Goal: Task Accomplishment & Management: Use online tool/utility

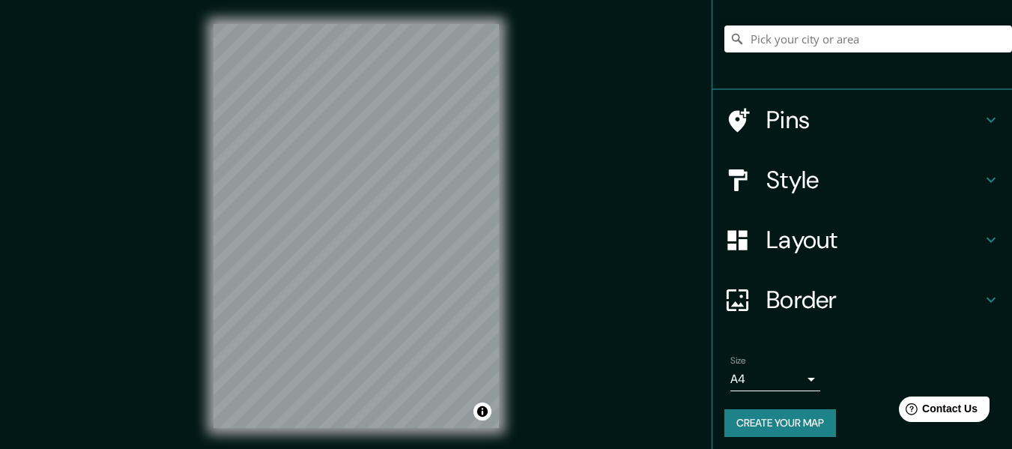
scroll to position [124, 0]
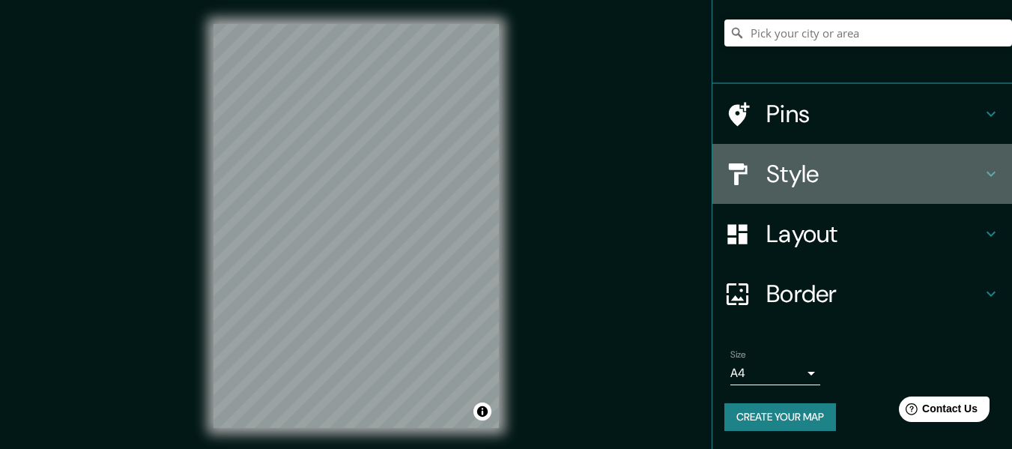
click at [823, 180] on h4 "Style" at bounding box center [874, 174] width 216 height 30
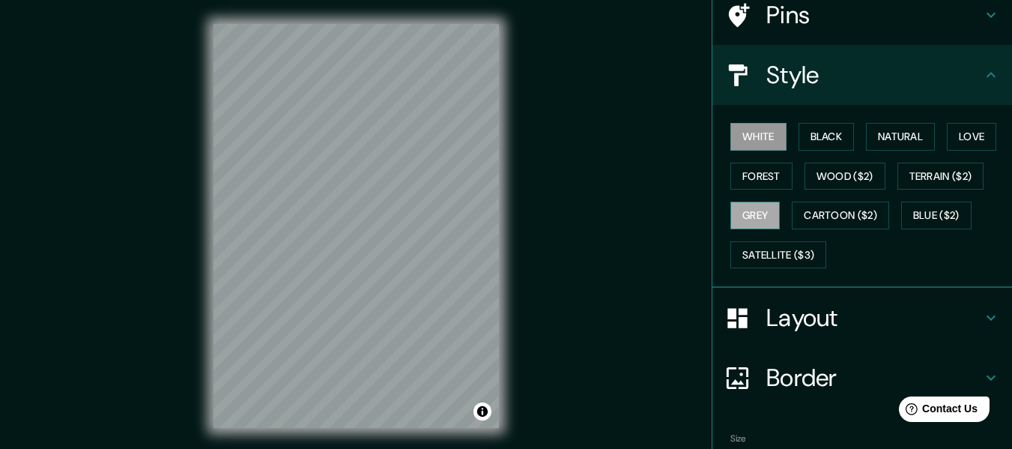
click at [755, 214] on button "Grey" at bounding box center [754, 216] width 49 height 28
click at [762, 183] on button "Forest" at bounding box center [761, 177] width 62 height 28
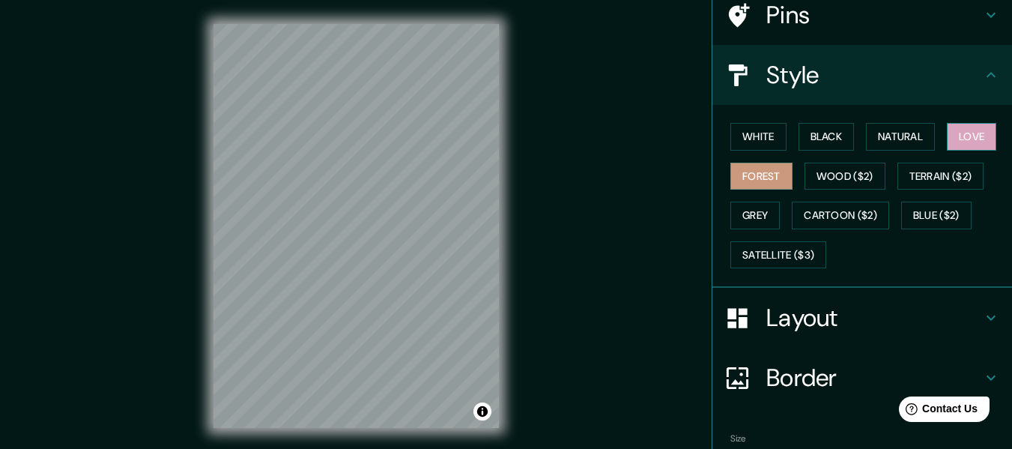
click at [947, 133] on button "Love" at bounding box center [971, 137] width 49 height 28
click at [910, 133] on button "Natural" at bounding box center [900, 137] width 69 height 28
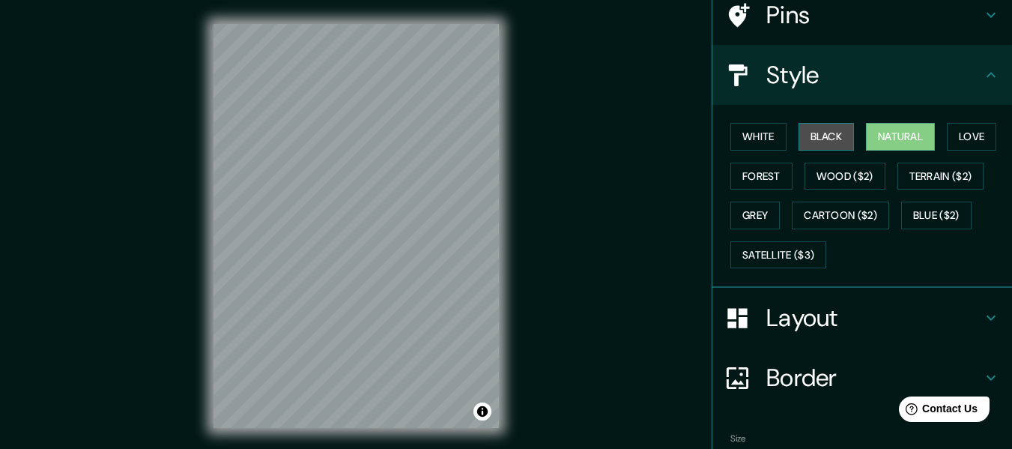
click at [837, 133] on button "Black" at bounding box center [827, 137] width 56 height 28
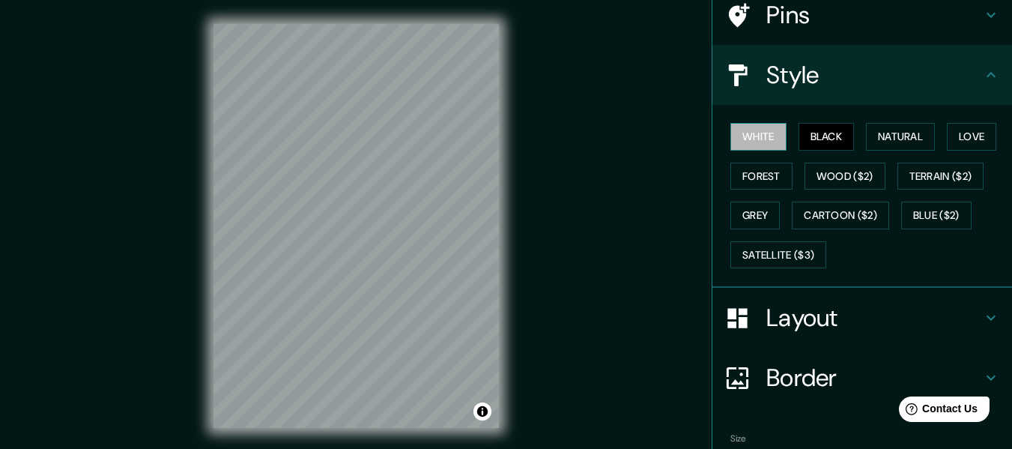
click at [757, 139] on button "White" at bounding box center [758, 137] width 56 height 28
click at [765, 174] on button "Forest" at bounding box center [761, 177] width 62 height 28
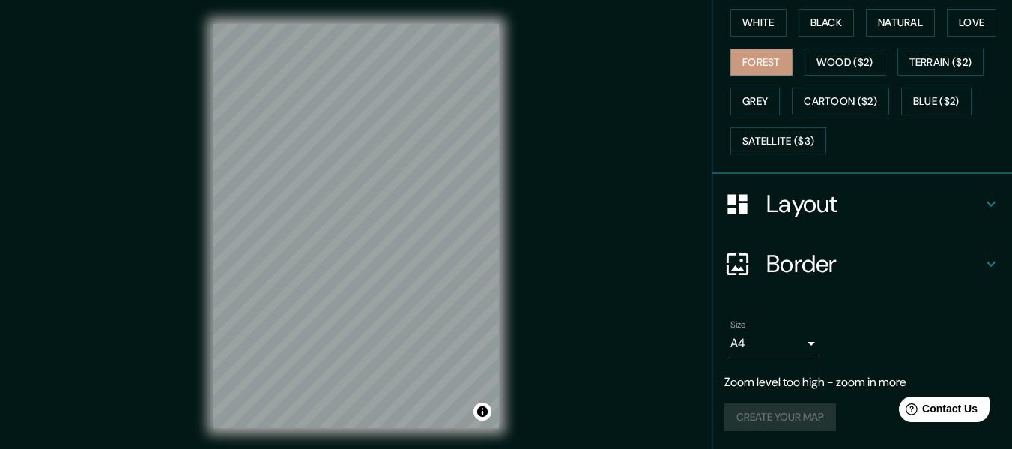
click at [835, 218] on h4 "Layout" at bounding box center [874, 204] width 216 height 30
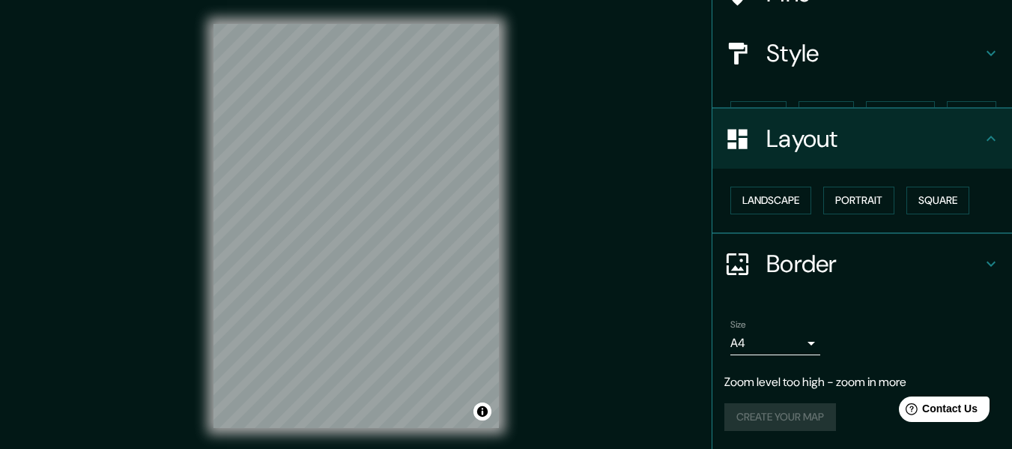
scroll to position [120, 0]
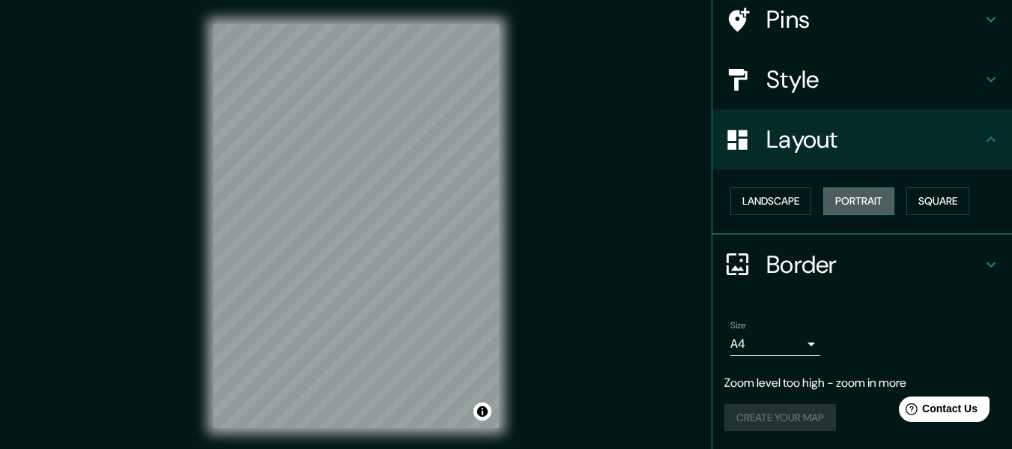
click at [824, 204] on button "Portrait" at bounding box center [858, 201] width 71 height 28
click at [788, 198] on button "Landscape" at bounding box center [770, 201] width 81 height 28
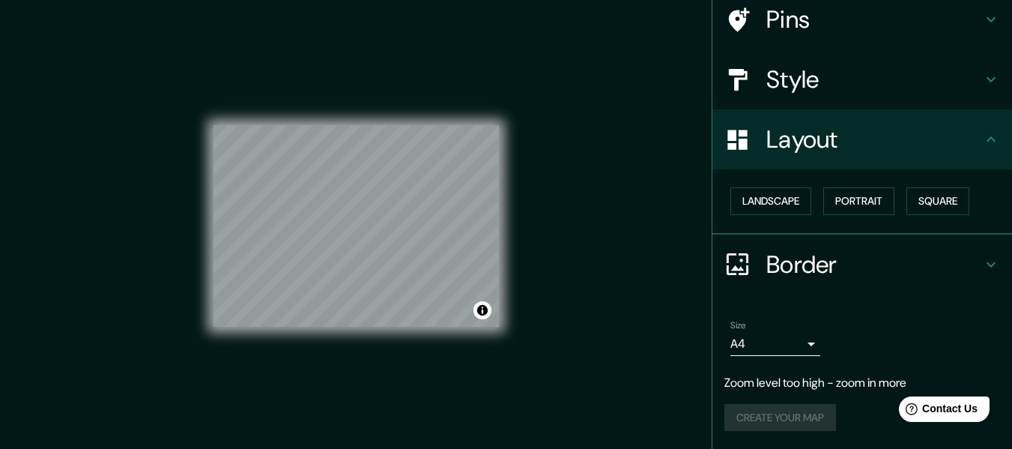
click at [555, 252] on div "Mappin Location Pins Style Layout Landscape Portrait Square Border Choose a bor…" at bounding box center [506, 238] width 1012 height 476
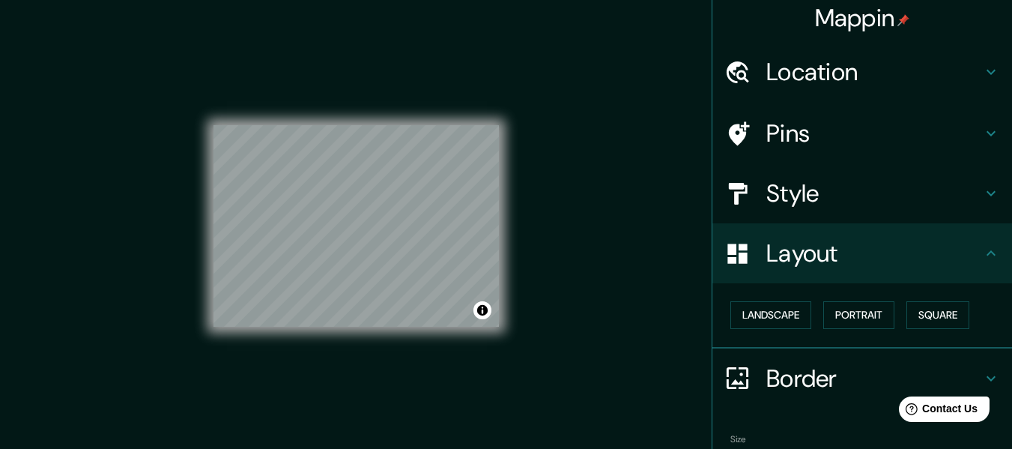
scroll to position [0, 0]
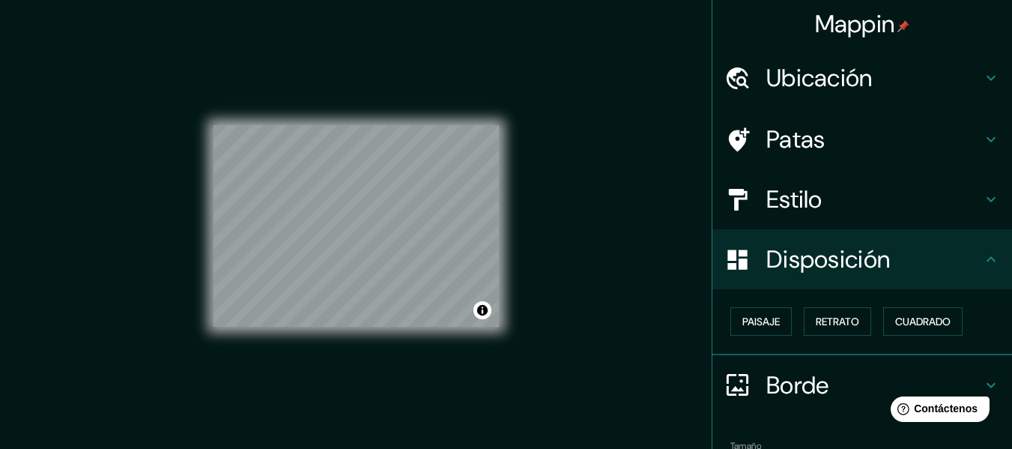
click at [786, 207] on font "Estilo" at bounding box center [794, 199] width 56 height 31
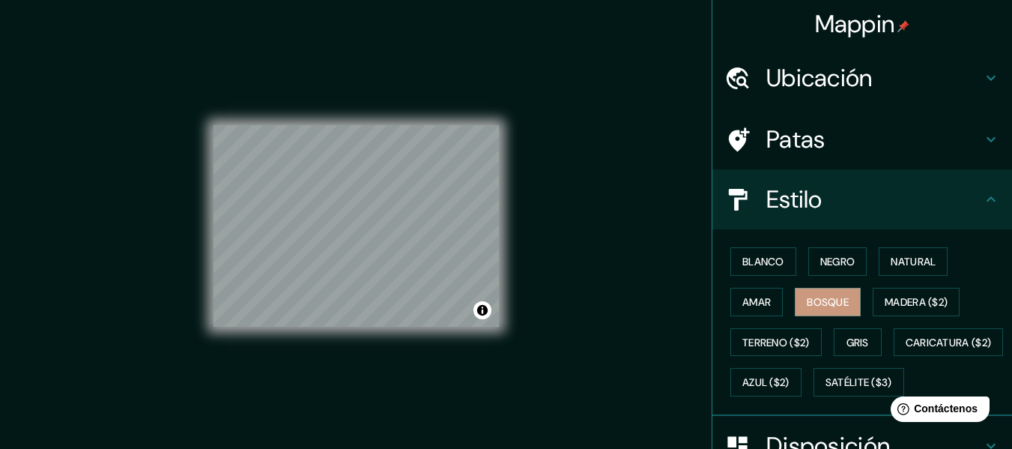
scroll to position [75, 0]
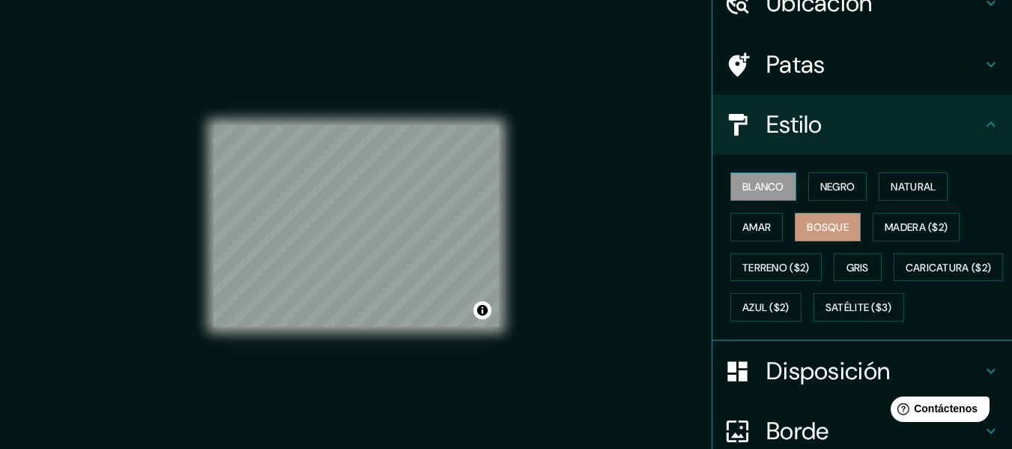
click at [766, 190] on font "Blanco" at bounding box center [763, 186] width 42 height 13
click at [820, 189] on font "Negro" at bounding box center [837, 186] width 35 height 13
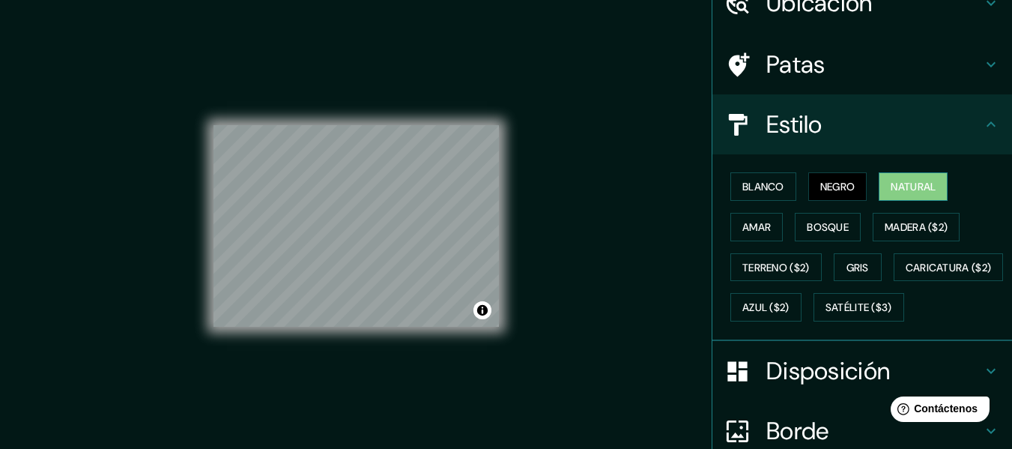
click at [920, 184] on font "Natural" at bounding box center [913, 186] width 45 height 13
click at [751, 232] on font "Amar" at bounding box center [756, 226] width 28 height 13
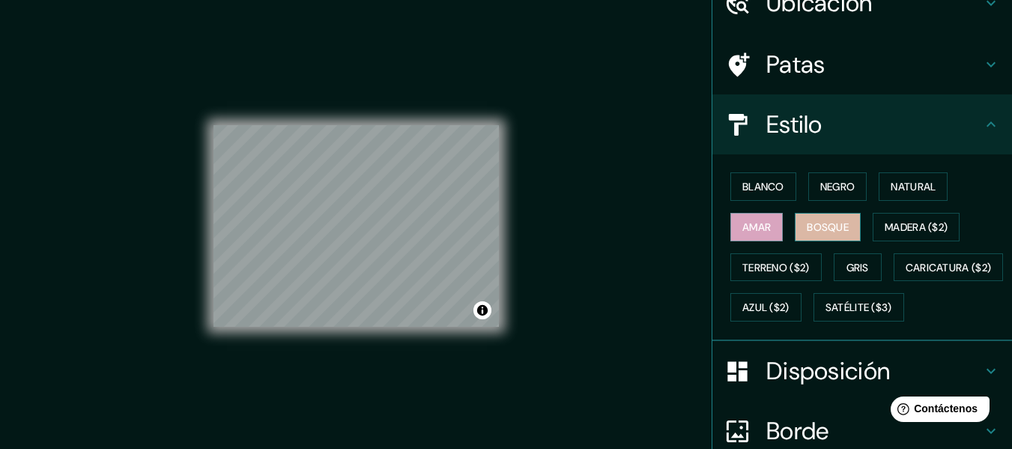
click at [807, 231] on font "Bosque" at bounding box center [828, 226] width 42 height 13
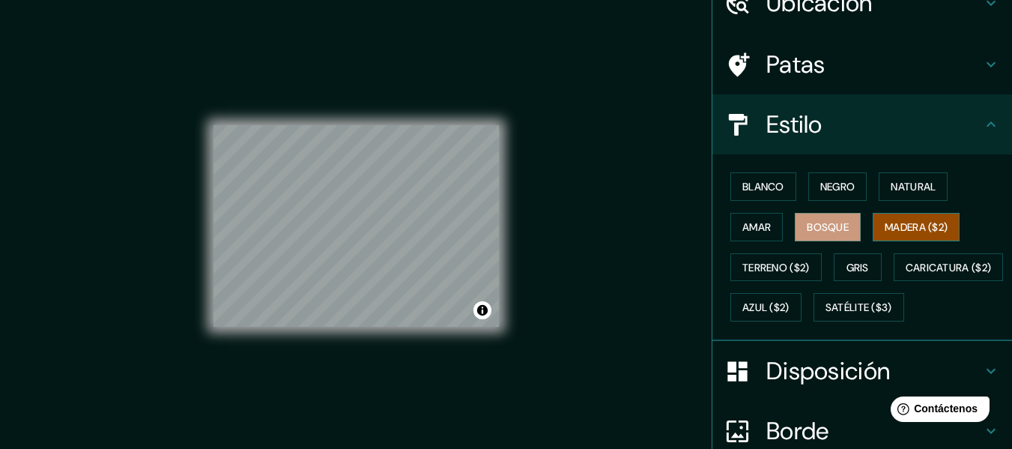
click at [873, 224] on button "Madera ($2)" at bounding box center [916, 227] width 87 height 28
click at [847, 261] on font "Gris" at bounding box center [858, 267] width 22 height 13
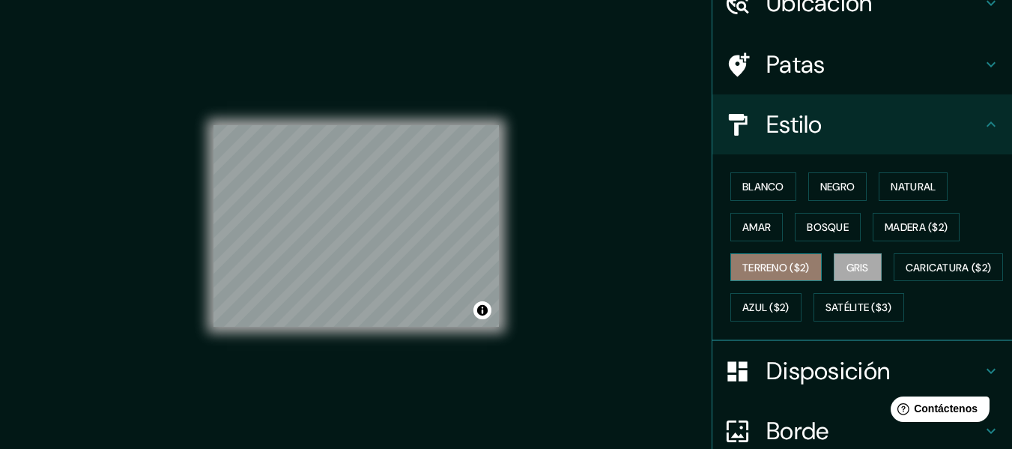
click at [795, 273] on font "Terreno ($2)" at bounding box center [775, 267] width 67 height 13
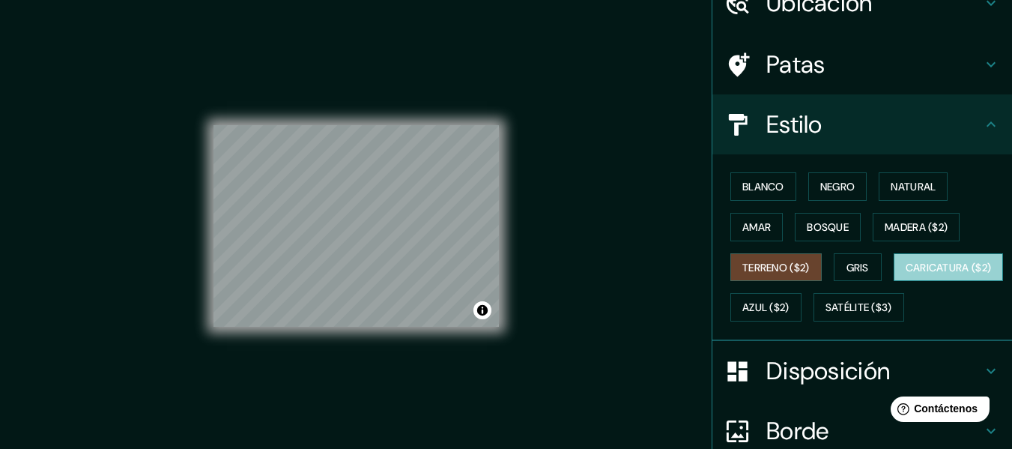
click at [906, 274] on font "Caricatura ($2)" at bounding box center [949, 267] width 86 height 13
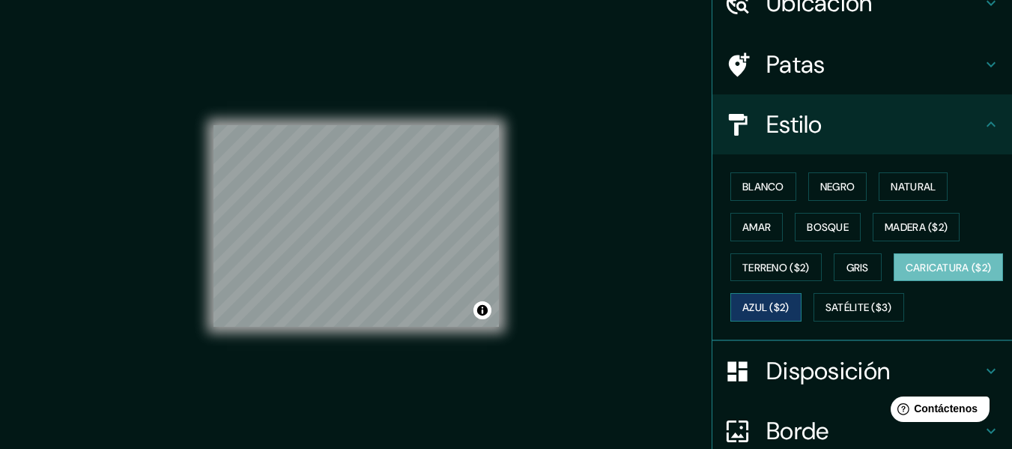
click at [790, 306] on font "Azul ($2)" at bounding box center [765, 307] width 47 height 13
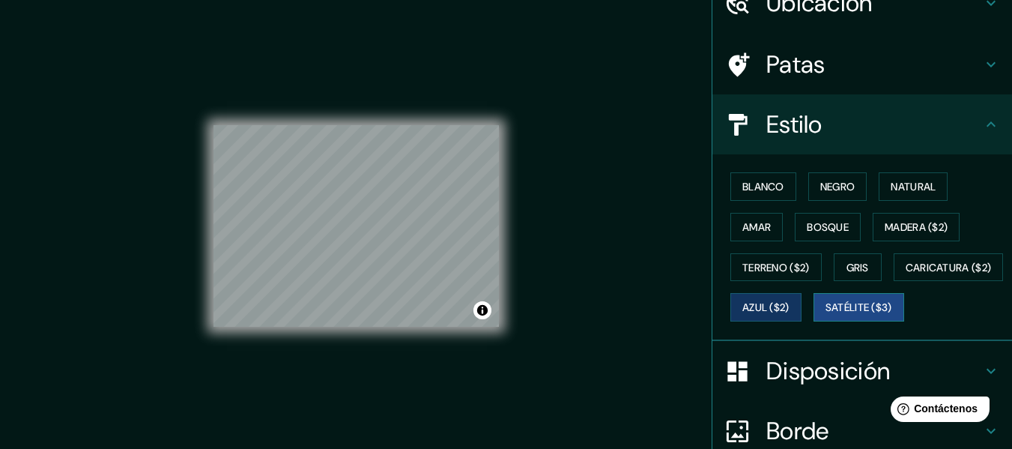
click at [826, 317] on font "Satélite ($3)" at bounding box center [859, 306] width 67 height 19
click at [834, 273] on button "Gris" at bounding box center [858, 267] width 48 height 28
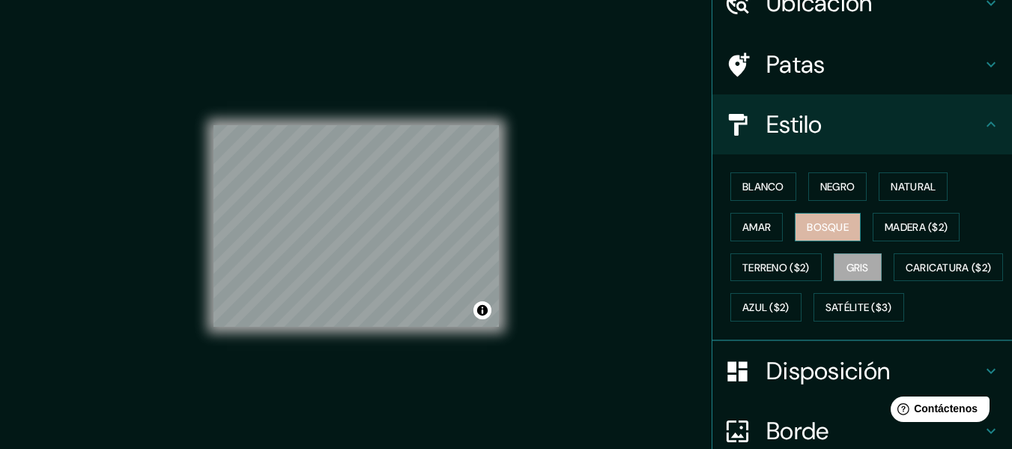
click at [821, 213] on button "Bosque" at bounding box center [828, 227] width 66 height 28
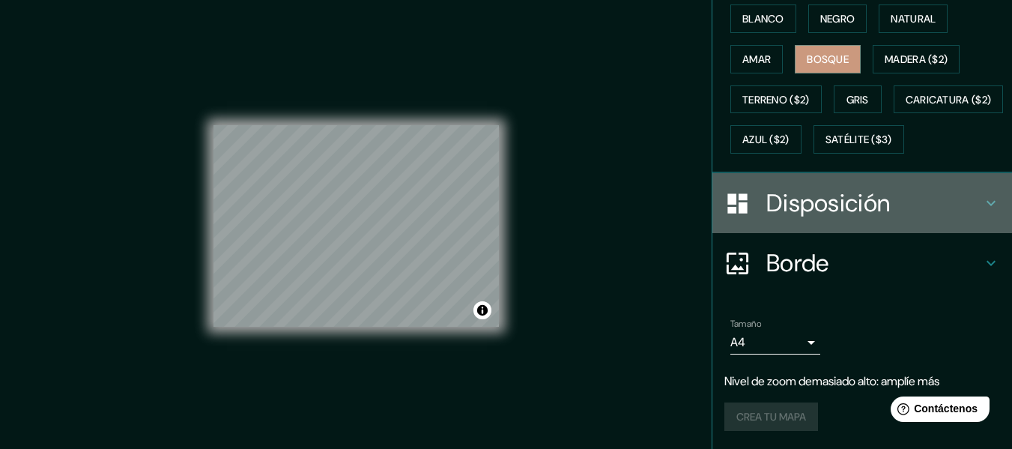
click at [863, 199] on font "Disposición" at bounding box center [828, 202] width 124 height 31
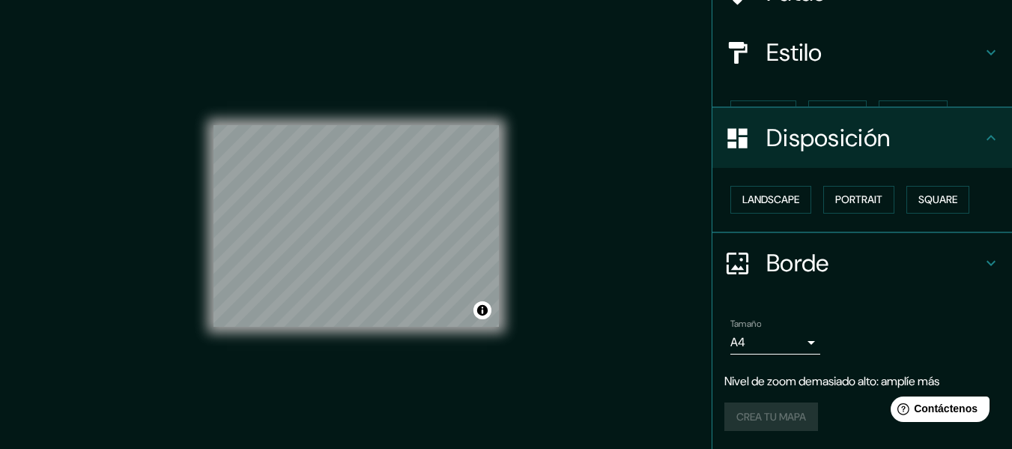
scroll to position [121, 0]
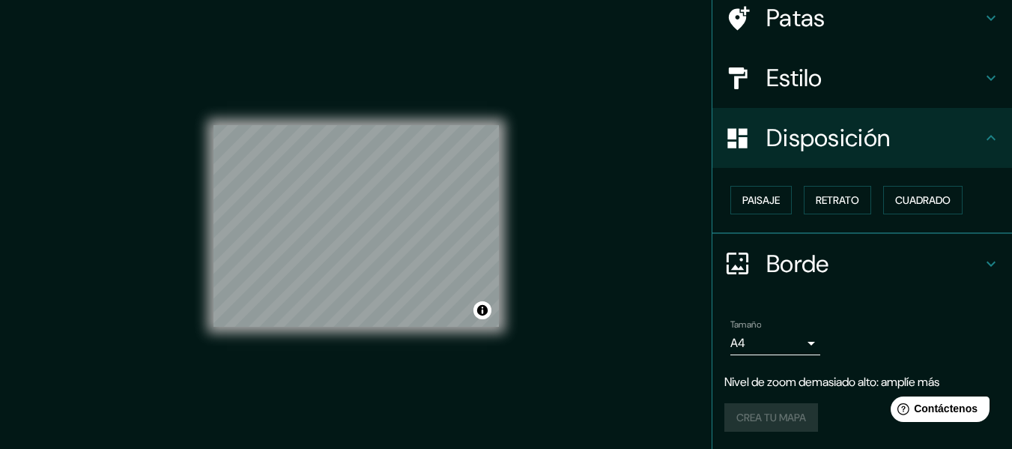
click at [830, 251] on h4 "Borde" at bounding box center [874, 264] width 216 height 30
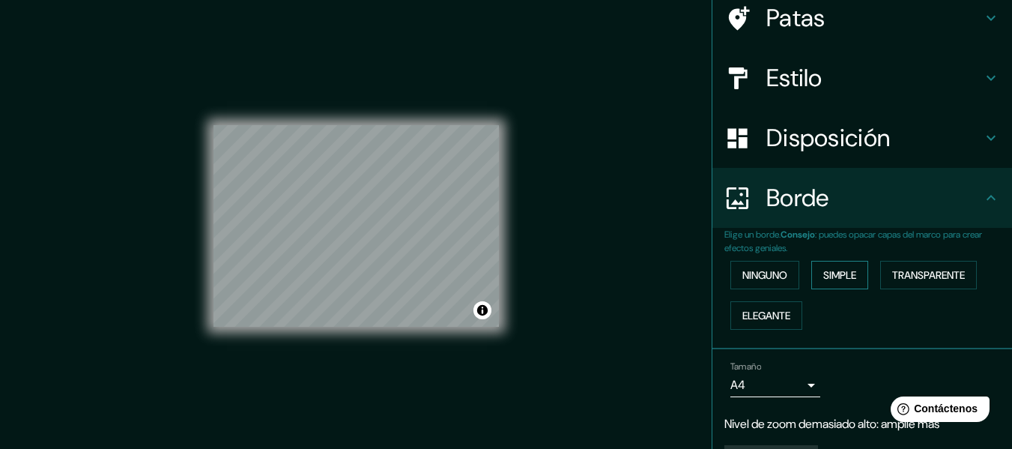
click at [831, 268] on font "Simple" at bounding box center [839, 274] width 33 height 13
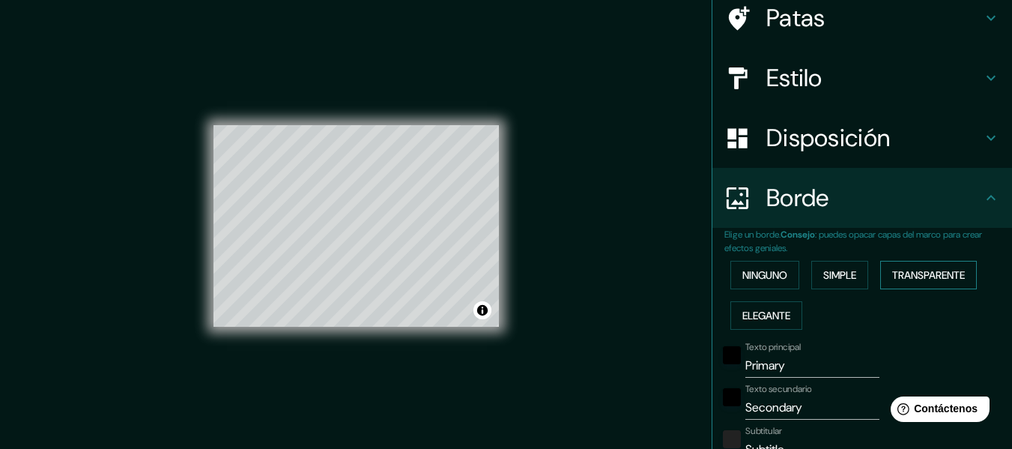
click at [892, 266] on font "Transparente" at bounding box center [928, 274] width 73 height 19
click at [789, 304] on button "Elegante" at bounding box center [766, 315] width 72 height 28
click at [772, 277] on font "Ninguno" at bounding box center [764, 274] width 45 height 13
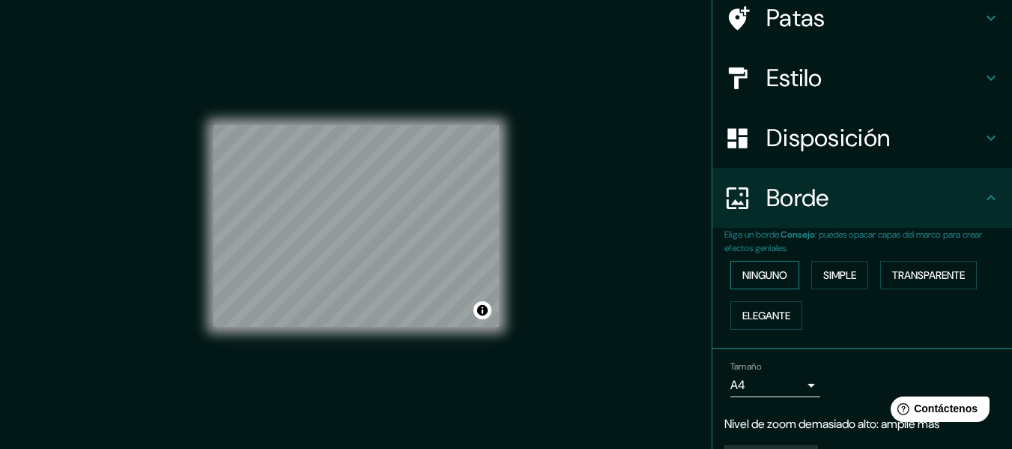
scroll to position [0, 0]
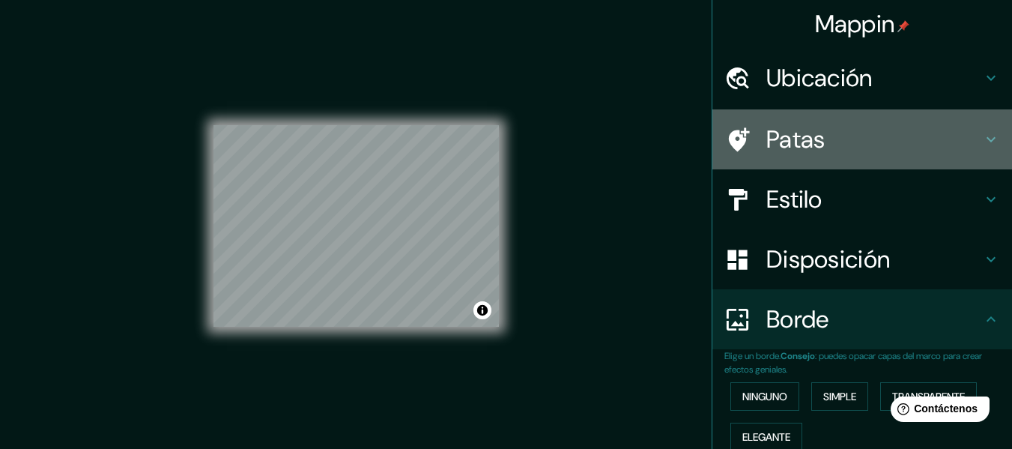
click at [829, 150] on h4 "Patas" at bounding box center [874, 139] width 216 height 30
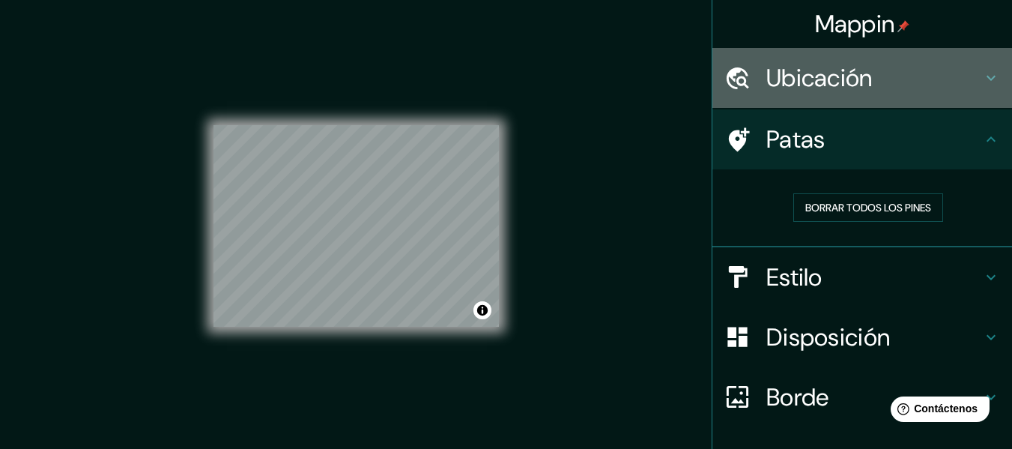
click at [857, 100] on div "Ubicación" at bounding box center [862, 78] width 300 height 60
